Goal: Check status: Check status

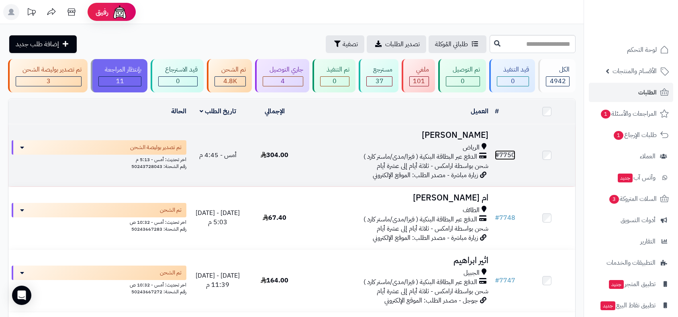
click at [511, 155] on link "# 7750" at bounding box center [505, 155] width 20 height 10
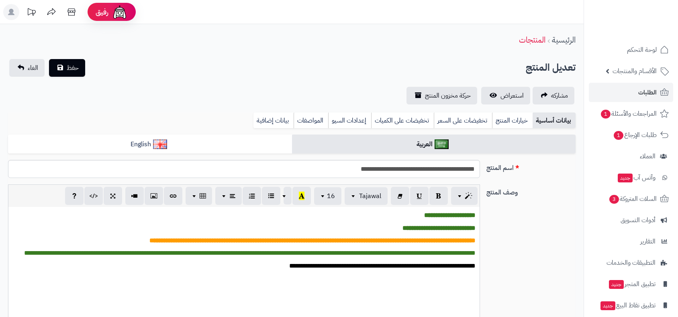
scroll to position [369, 0]
